Goal: Information Seeking & Learning: Check status

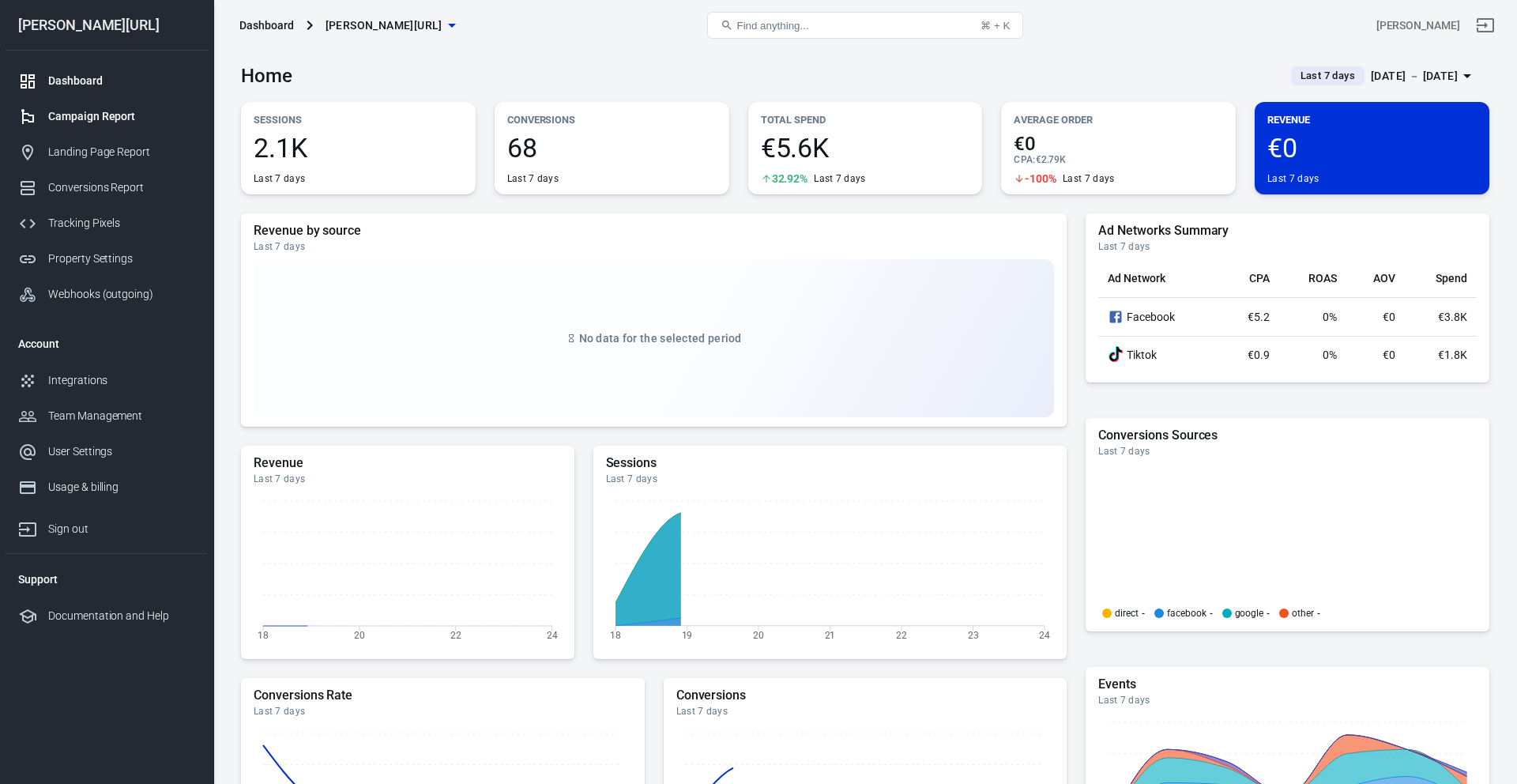
click at [149, 105] on link "Campaign Report" at bounding box center [106, 116] width 202 height 35
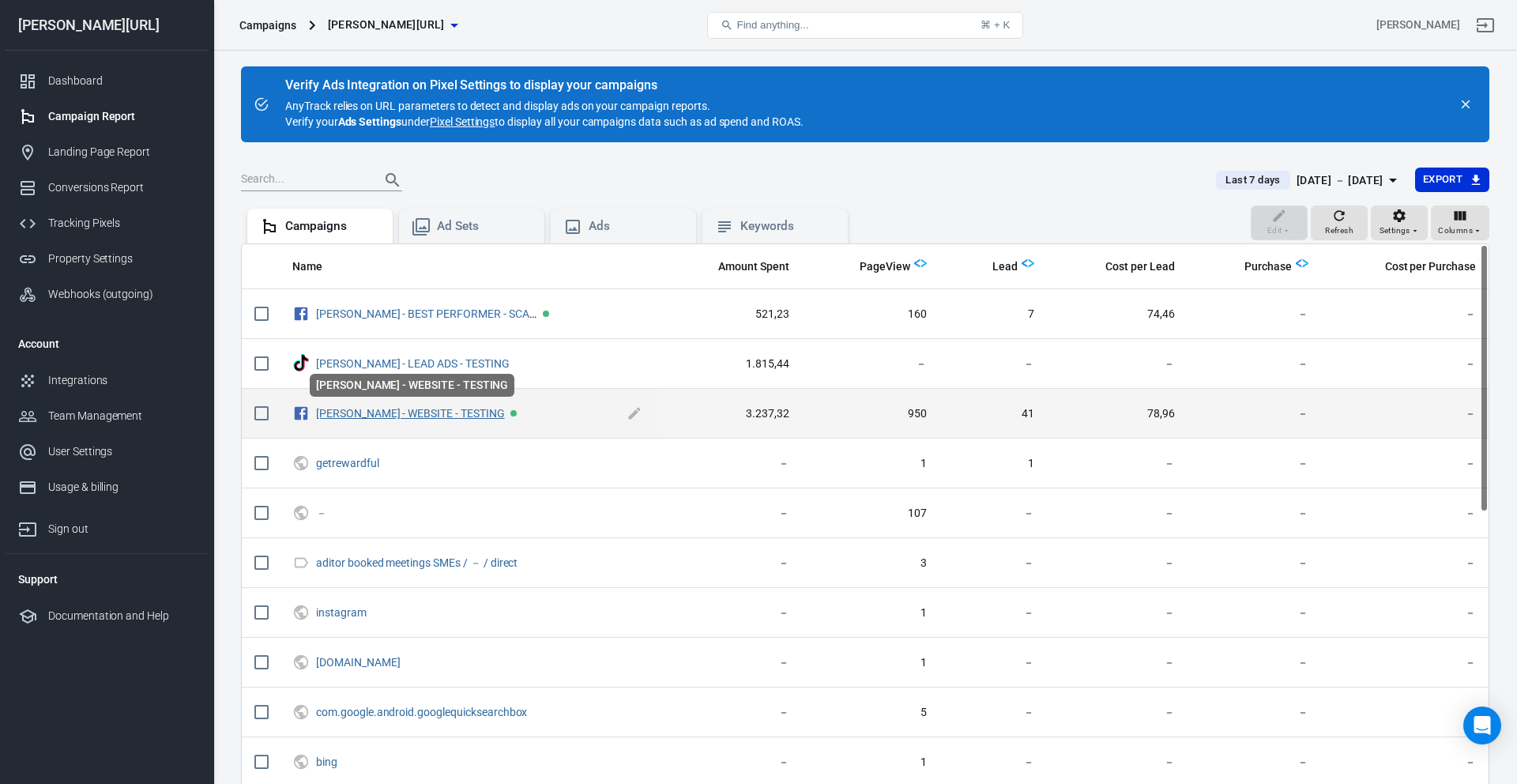
click at [425, 413] on link "[PERSON_NAME] - WEBSITE - TESTING" at bounding box center [411, 413] width 189 height 13
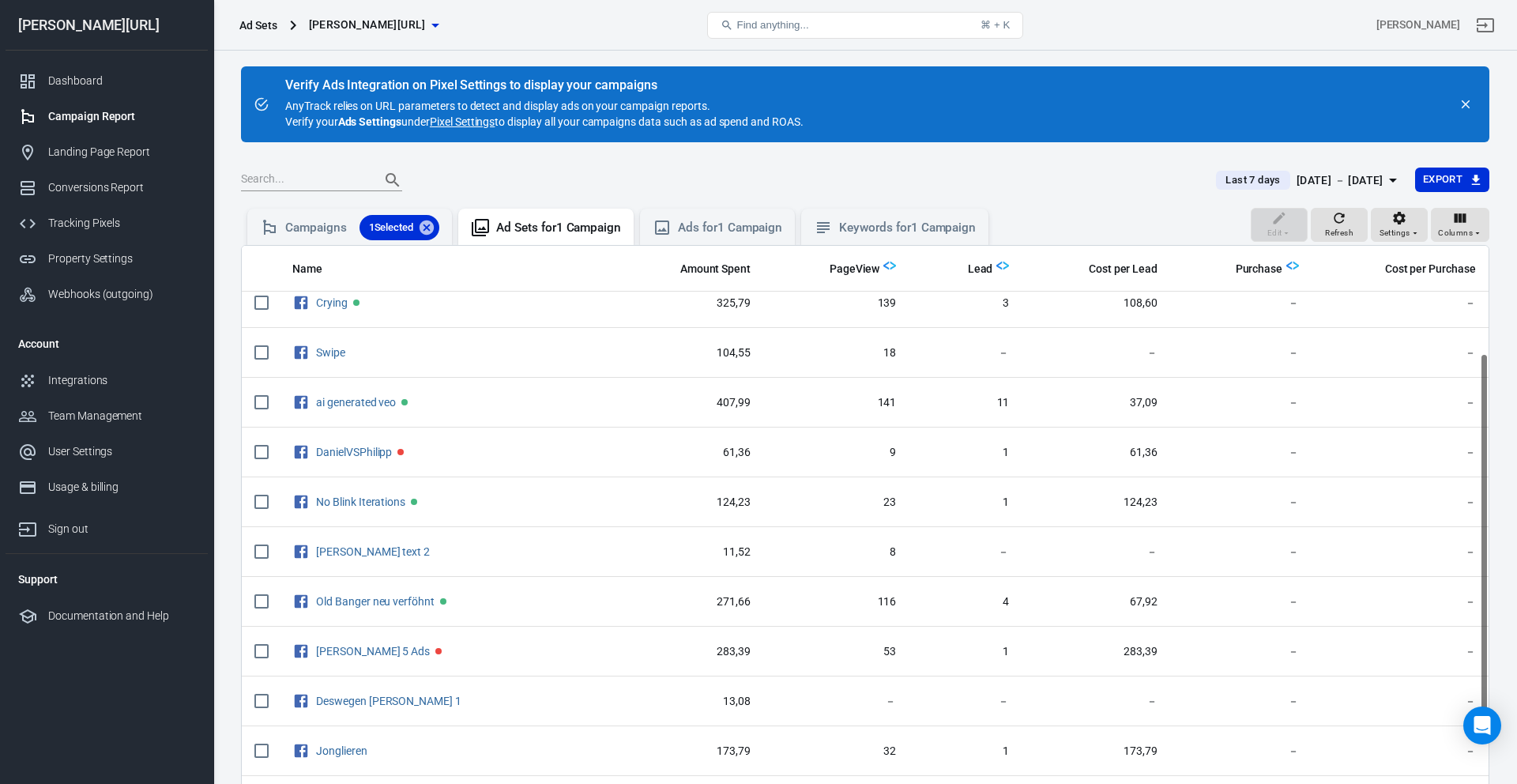
scroll to position [174, 0]
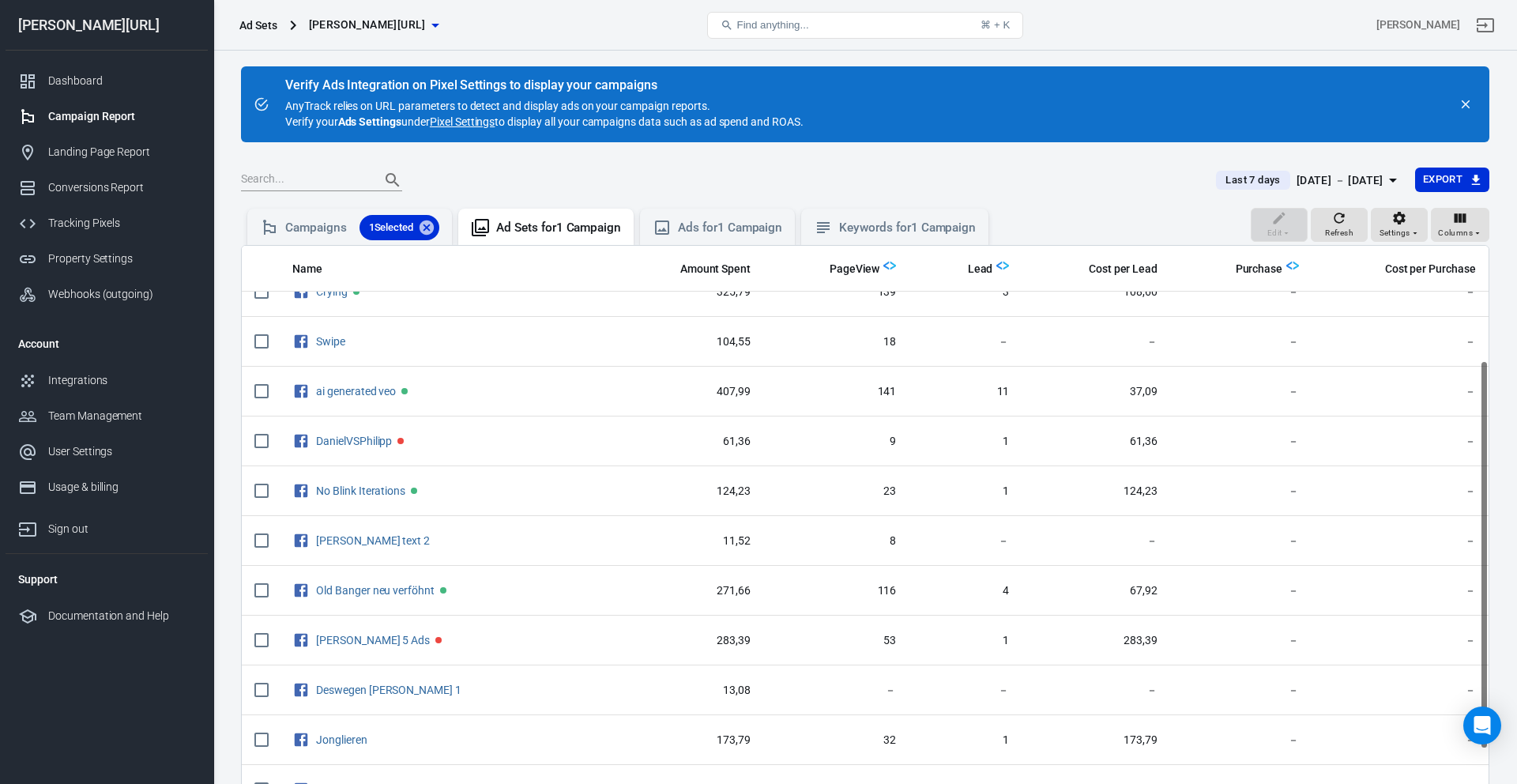
click at [1337, 182] on div "[DATE] － [DATE]" at bounding box center [1339, 180] width 87 height 20
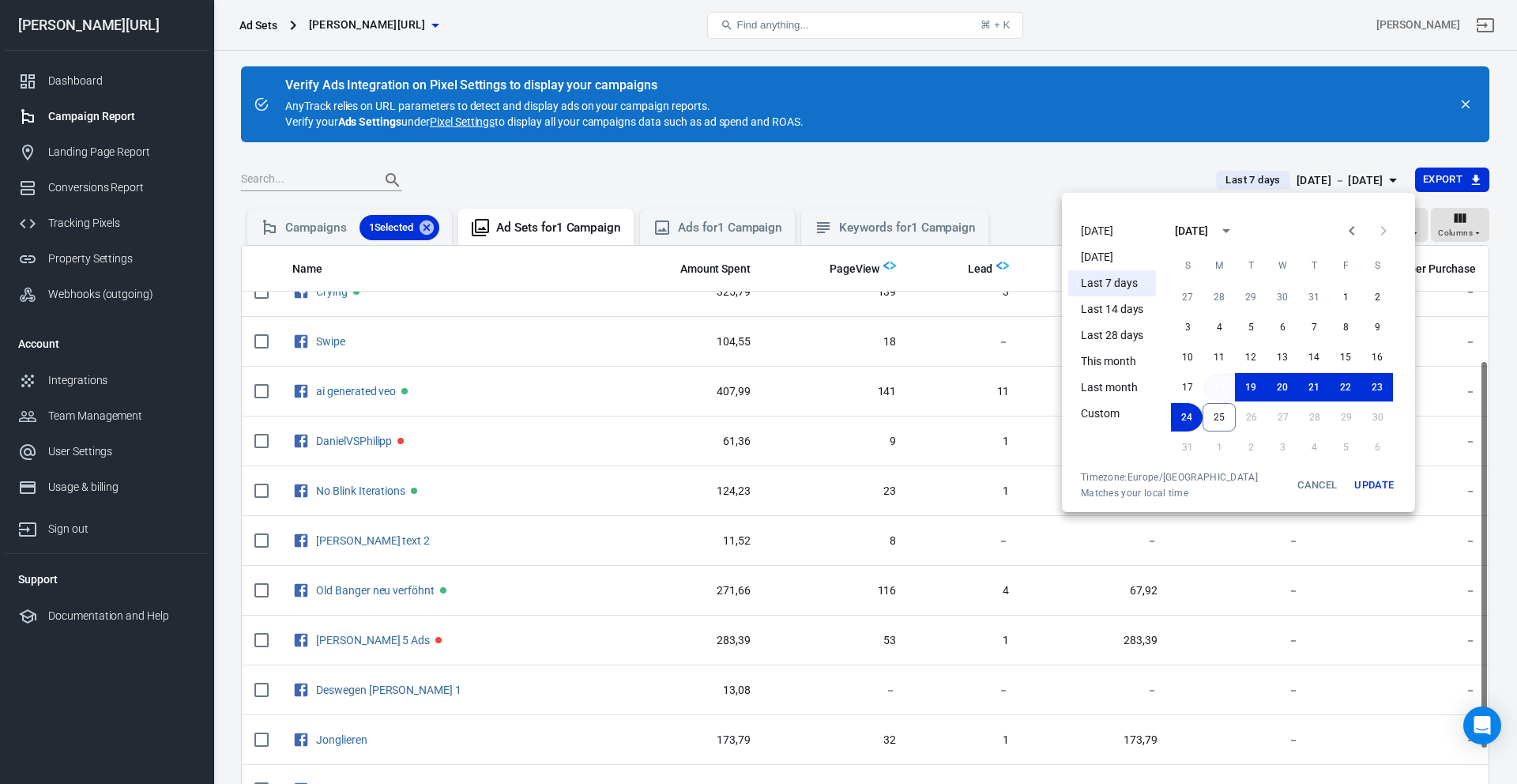
click at [1230, 386] on button "18" at bounding box center [1219, 387] width 32 height 29
click at [1222, 424] on button "25" at bounding box center [1219, 417] width 33 height 29
click at [1403, 497] on div "Timezone: [GEOGRAPHIC_DATA]/Berlin Matches your local time Cancel Update" at bounding box center [1238, 485] width 341 height 29
click at [1381, 495] on button "Update" at bounding box center [1374, 485] width 50 height 29
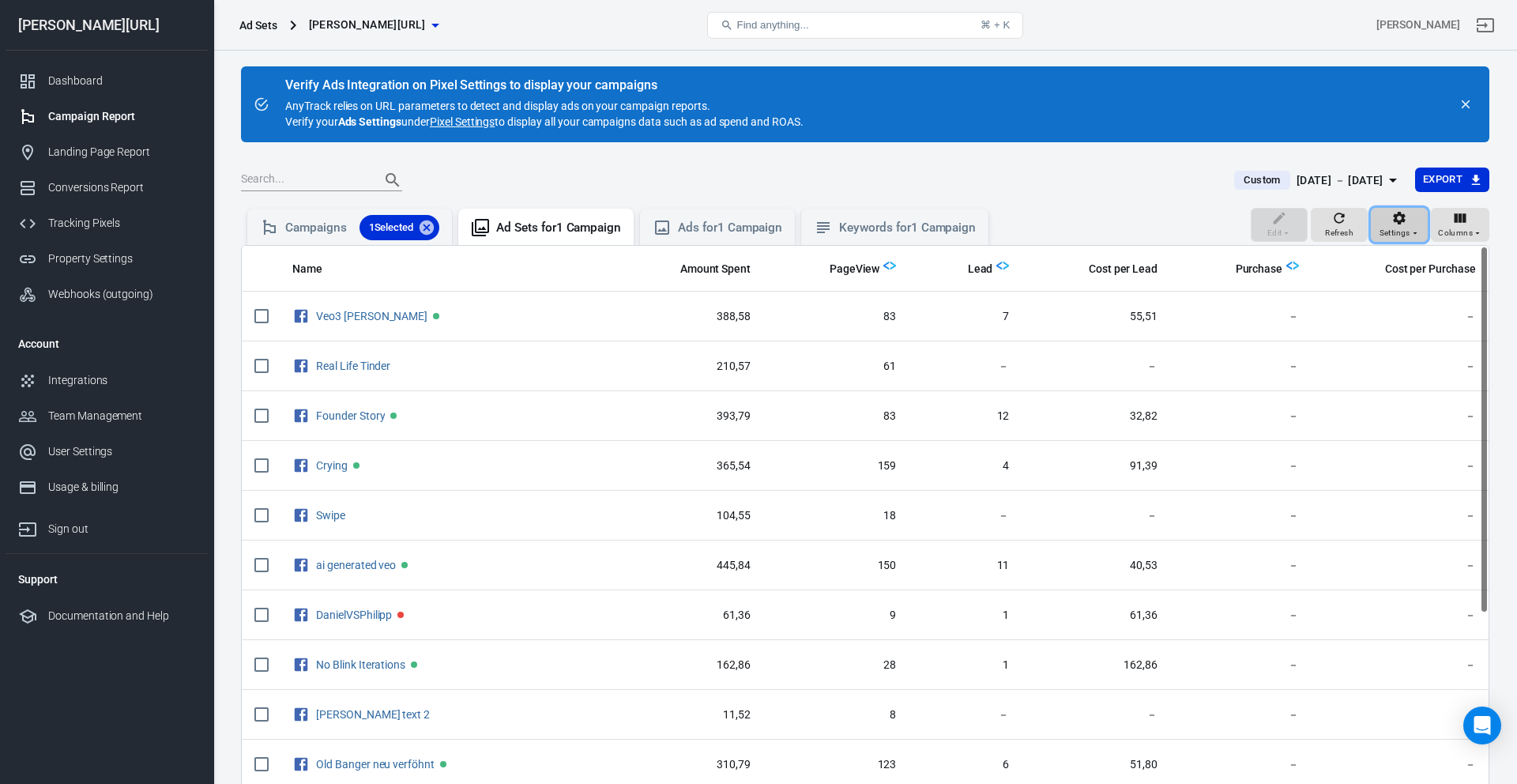
click at [1385, 232] on span "Settings" at bounding box center [1395, 233] width 31 height 14
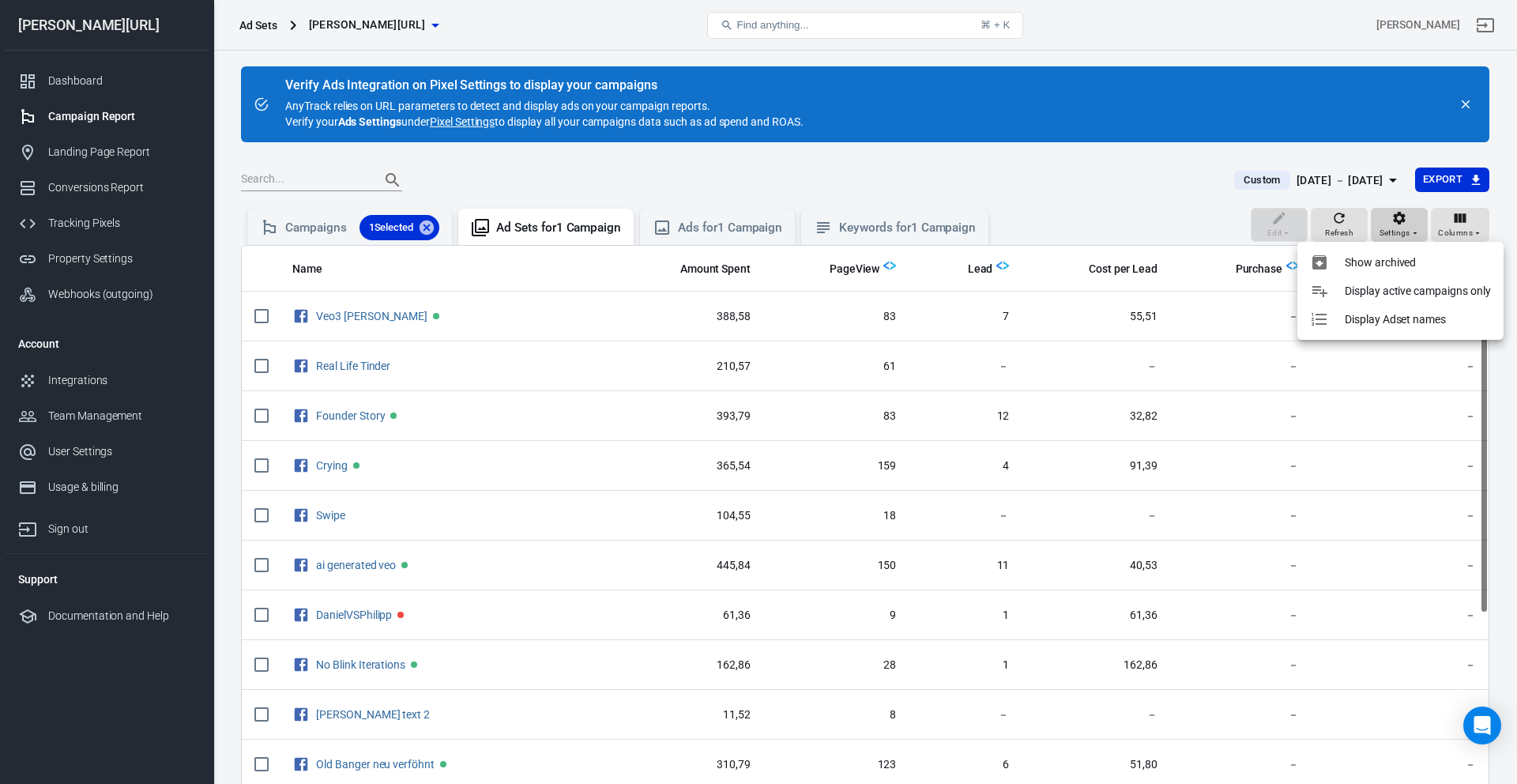
click at [1385, 232] on div at bounding box center [758, 392] width 1517 height 784
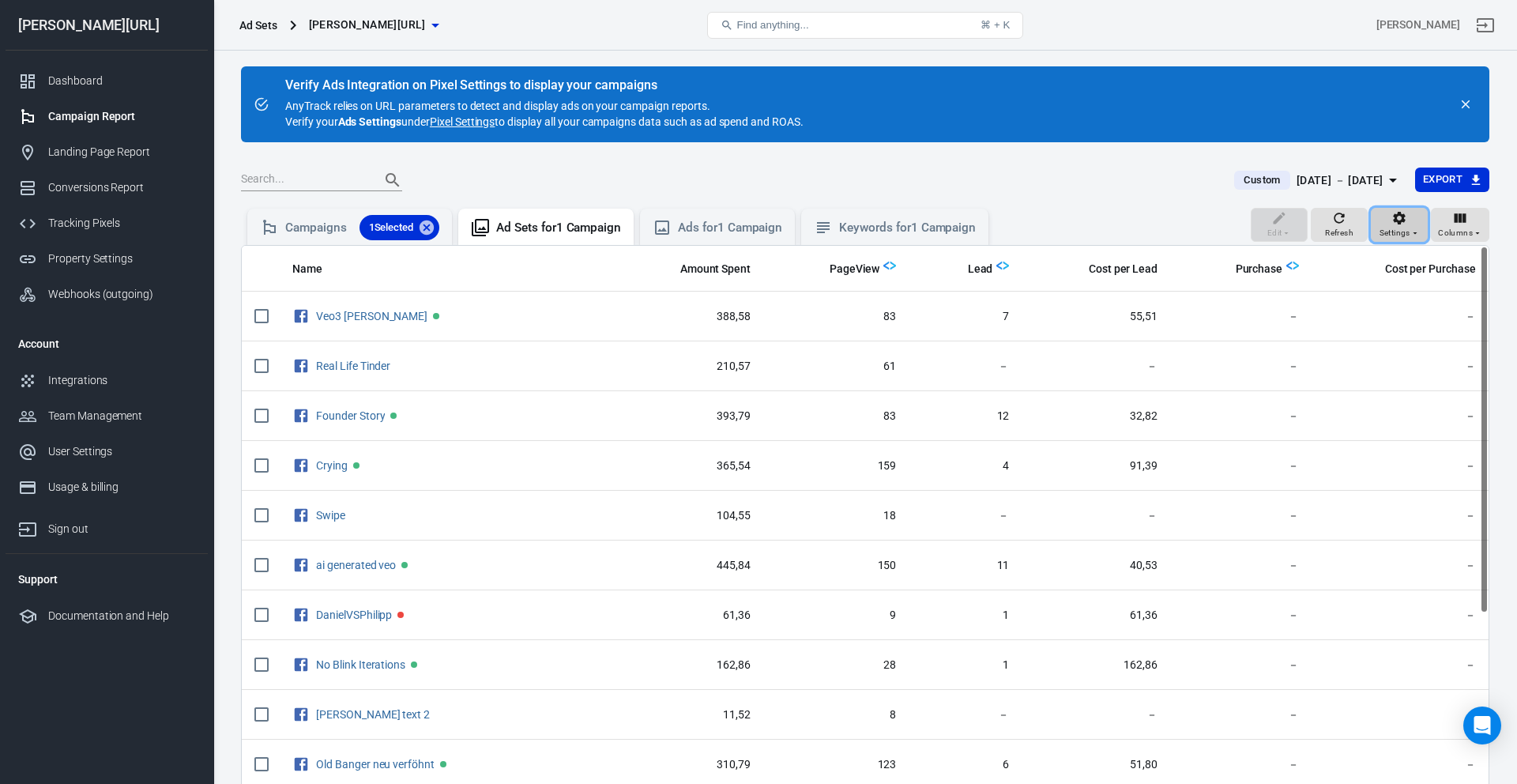
click at [1385, 232] on span "Settings" at bounding box center [1395, 233] width 31 height 14
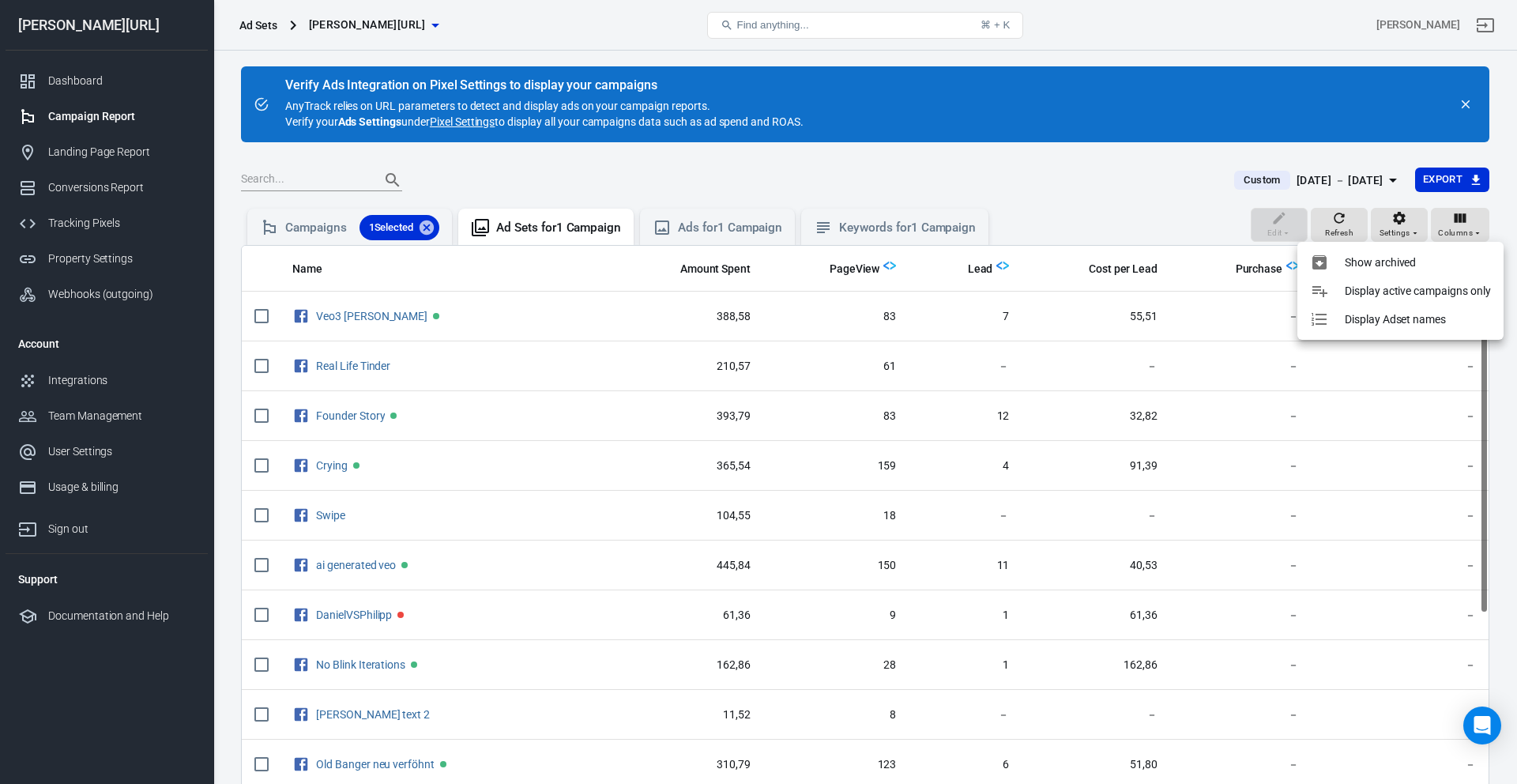
click at [1404, 294] on p "Display active campaigns only" at bounding box center [1418, 291] width 146 height 16
